Goal: Navigation & Orientation: Find specific page/section

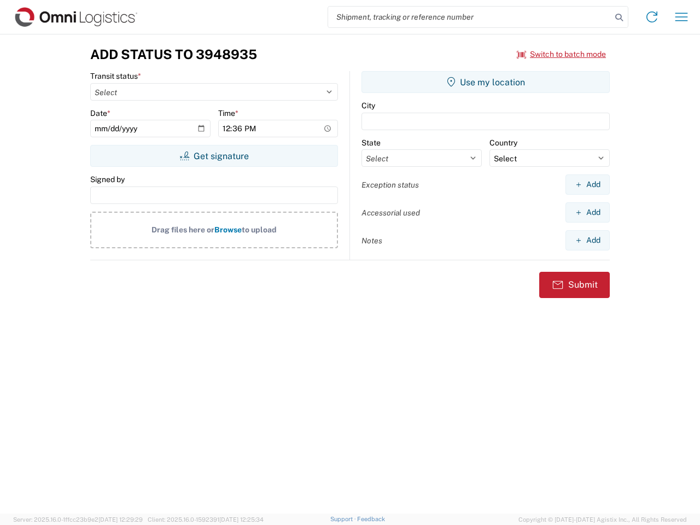
click at [470, 17] on input "search" at bounding box center [469, 17] width 283 height 21
click at [619, 18] on icon at bounding box center [619, 17] width 15 height 15
click at [652, 17] on icon at bounding box center [653, 17] width 18 height 18
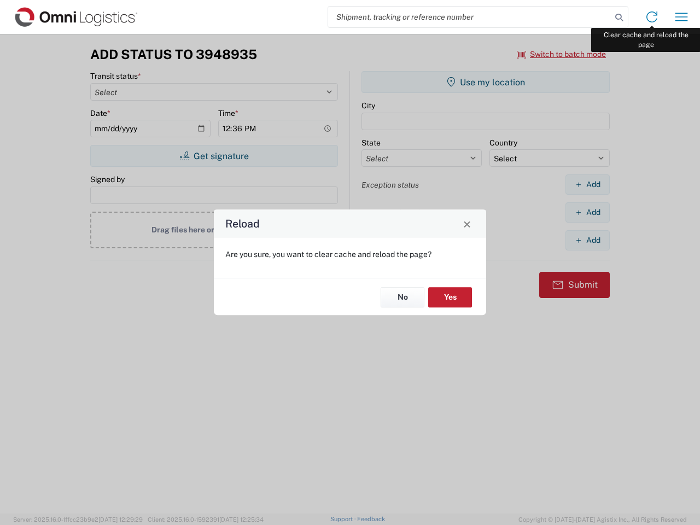
click at [682, 17] on div "Reload Are you sure, you want to clear cache and reload the page? No Yes" at bounding box center [350, 262] width 700 height 525
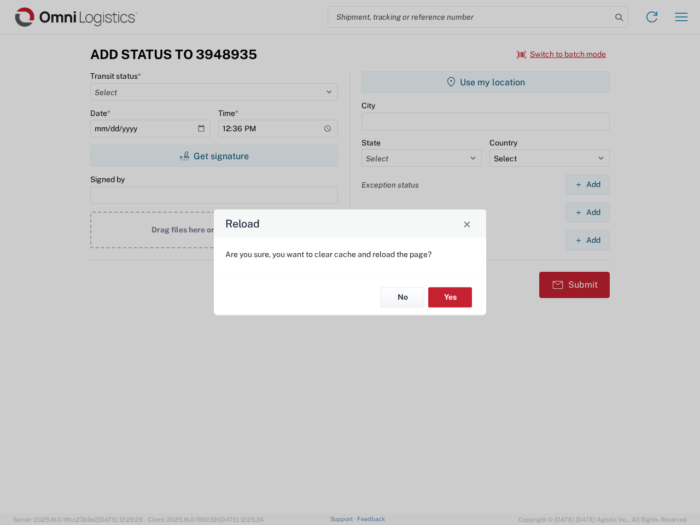
click at [562, 54] on div "Reload Are you sure, you want to clear cache and reload the page? No Yes" at bounding box center [350, 262] width 700 height 525
click at [214, 156] on div "Reload Are you sure, you want to clear cache and reload the page? No Yes" at bounding box center [350, 262] width 700 height 525
click at [486, 82] on div "Reload Are you sure, you want to clear cache and reload the page? No Yes" at bounding box center [350, 262] width 700 height 525
click at [588, 184] on div "Reload Are you sure, you want to clear cache and reload the page? No Yes" at bounding box center [350, 262] width 700 height 525
click at [588, 212] on div "Reload Are you sure, you want to clear cache and reload the page? No Yes" at bounding box center [350, 262] width 700 height 525
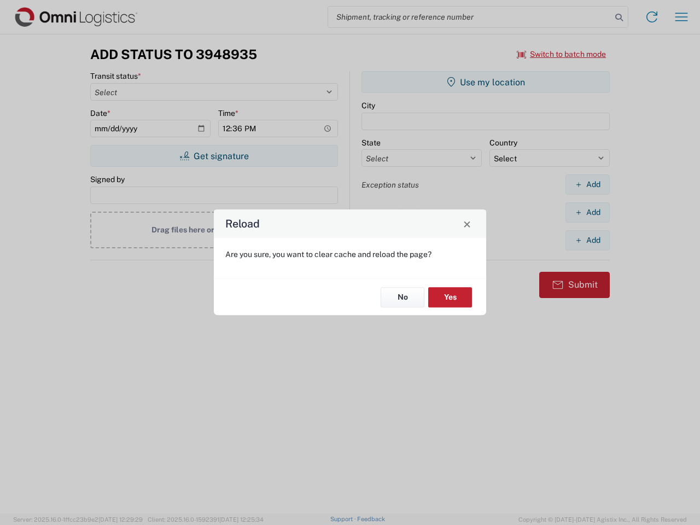
click at [588, 240] on div "Reload Are you sure, you want to clear cache and reload the page? No Yes" at bounding box center [350, 262] width 700 height 525
